Goal: Transaction & Acquisition: Subscribe to service/newsletter

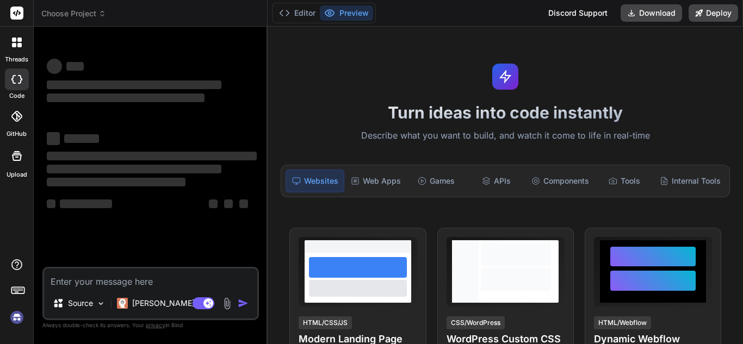
click at [91, 282] on textarea at bounding box center [150, 279] width 213 height 20
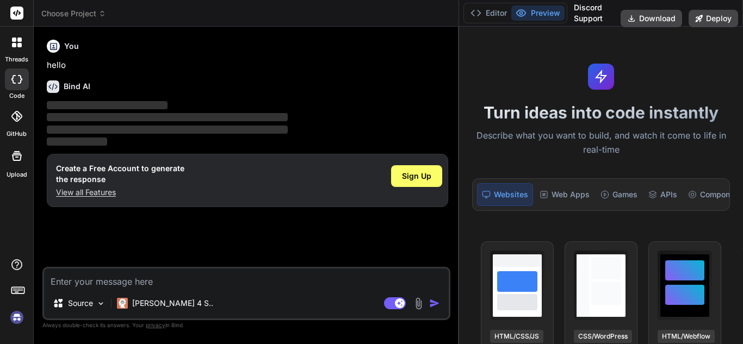
type textarea "x"
drag, startPoint x: 267, startPoint y: 107, endPoint x: 742, endPoint y: 111, distance: 475.2
click at [742, 111] on div "Choose Project Created with Pixso. Bind AI Web Search Created with Pixso. Code …" at bounding box center [388, 172] width 709 height 344
click at [422, 173] on span "Sign Up" at bounding box center [416, 176] width 29 height 11
click at [120, 283] on textarea at bounding box center [246, 279] width 405 height 20
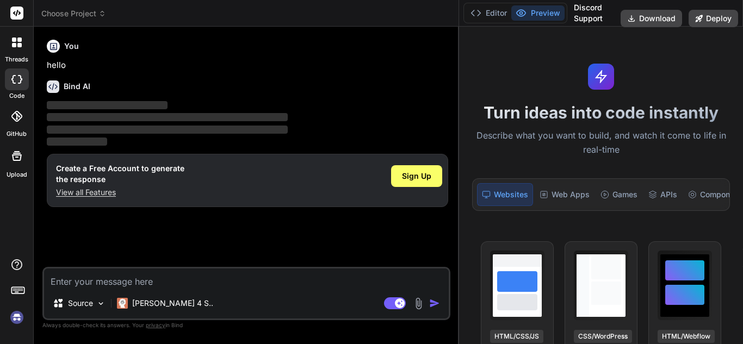
type textarea "h"
type textarea "x"
type textarea "hi"
type textarea "x"
type textarea "hi"
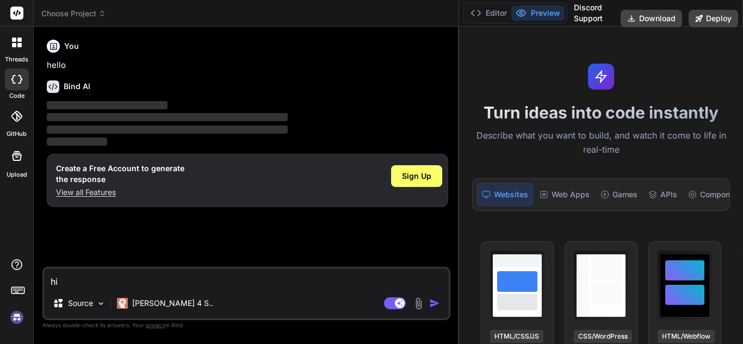
click at [369, 134] on p "‌" at bounding box center [247, 130] width 401 height 13
click at [435, 177] on div "Sign Up" at bounding box center [416, 176] width 51 height 22
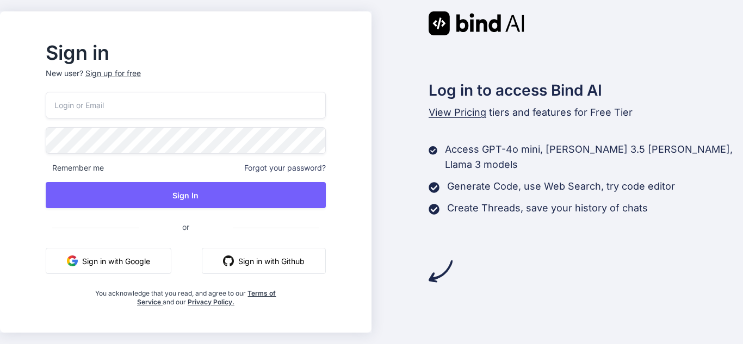
click at [134, 101] on input "email" at bounding box center [186, 105] width 280 height 27
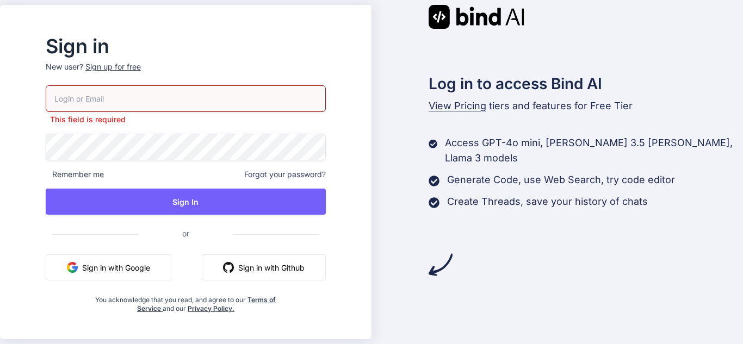
click at [392, 223] on div "Log in to access Bind AI View Pricing tiers and features for Free Tier Access G…" at bounding box center [556, 141] width 371 height 272
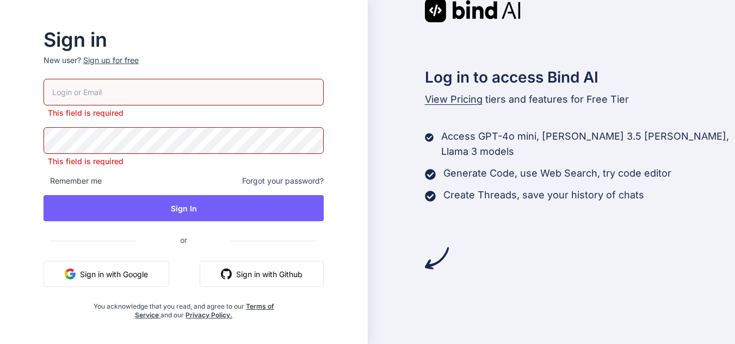
click at [216, 83] on input "email" at bounding box center [183, 92] width 280 height 27
paste input "[EMAIL_ADDRESS][DOMAIN_NAME]"
type input "[EMAIL_ADDRESS][DOMAIN_NAME]"
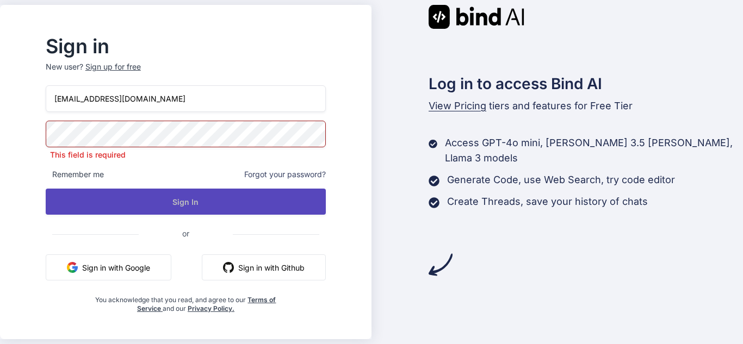
click at [197, 198] on button "Sign In" at bounding box center [186, 202] width 280 height 26
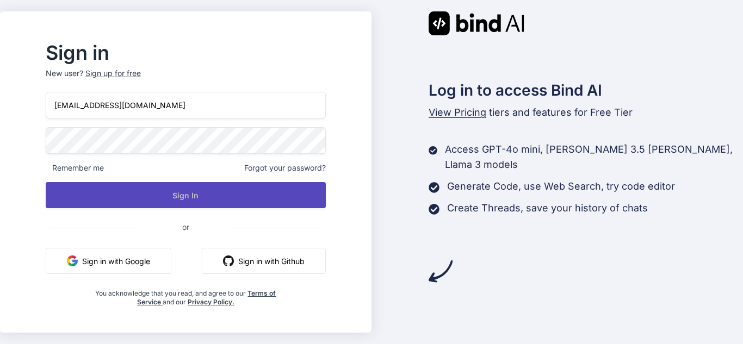
click at [215, 192] on button "Sign In" at bounding box center [186, 195] width 280 height 26
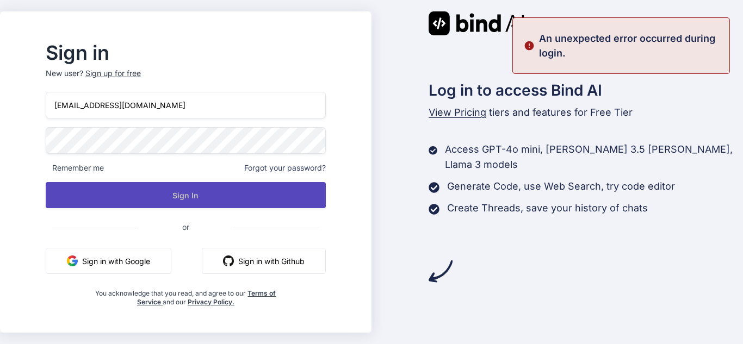
click at [215, 192] on button "Sign In" at bounding box center [186, 195] width 280 height 26
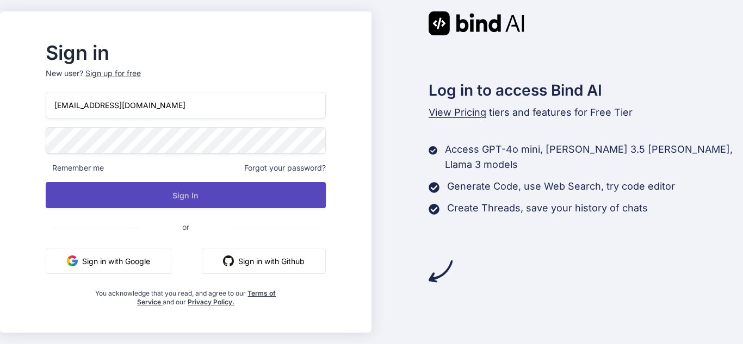
click at [215, 192] on button "Sign In" at bounding box center [186, 195] width 280 height 26
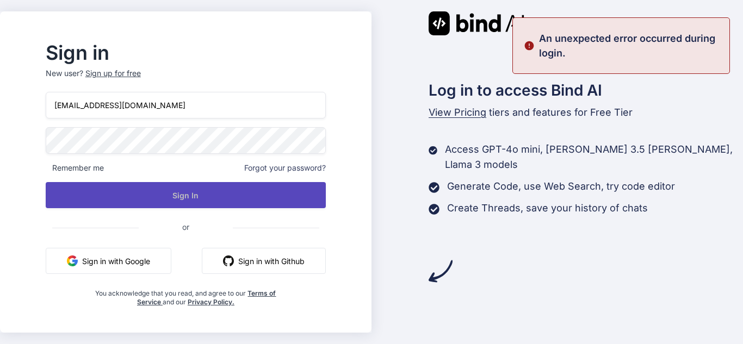
click at [215, 192] on button "Sign In" at bounding box center [186, 195] width 280 height 26
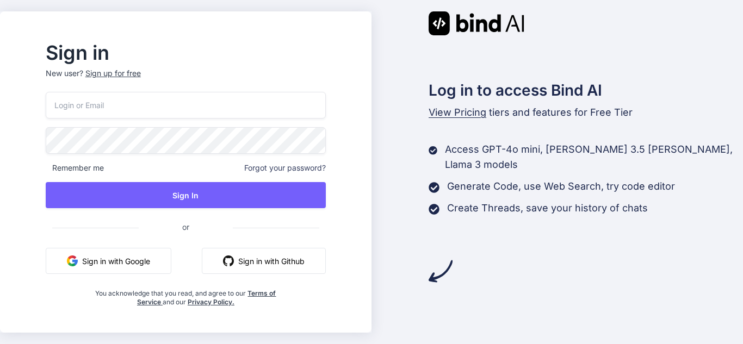
click at [194, 111] on input "email" at bounding box center [186, 105] width 280 height 27
paste input "sifole@fxzig.com"
type input "sifole@fxzig.com"
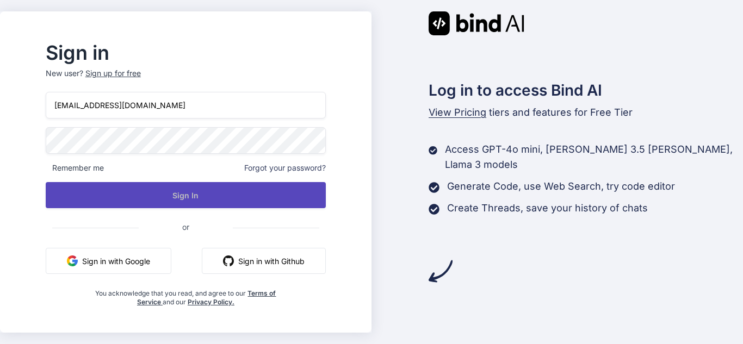
click at [200, 189] on button "Sign In" at bounding box center [186, 195] width 280 height 26
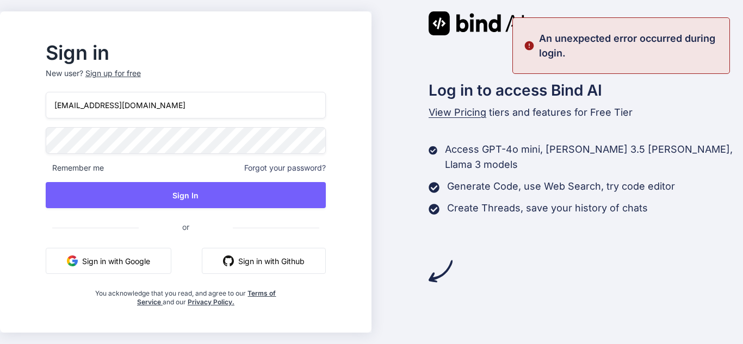
click at [394, 147] on div "Log in to access Bind AI View Pricing tiers and features for Free Tier Access G…" at bounding box center [556, 147] width 371 height 272
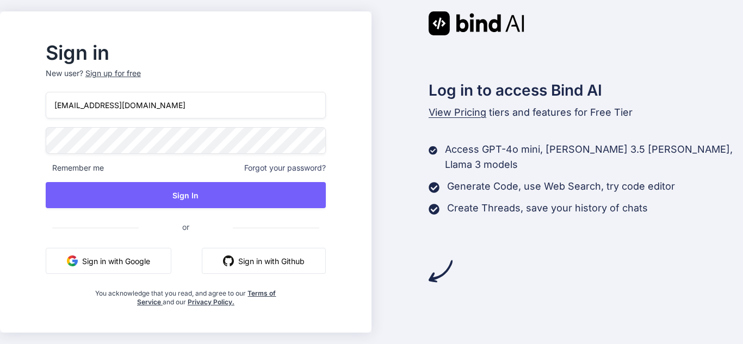
click at [141, 71] on div "Sign up for free" at bounding box center [112, 73] width 55 height 11
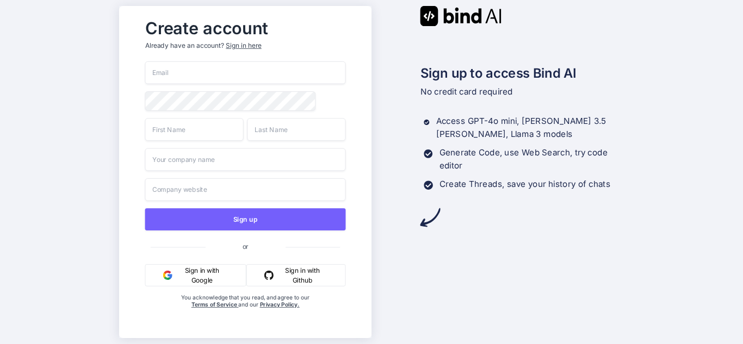
click at [219, 82] on input "email" at bounding box center [245, 72] width 201 height 23
